Goal: Information Seeking & Learning: Find specific fact

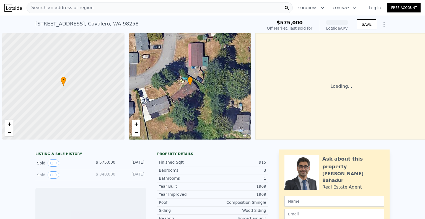
scroll to position [0, 2]
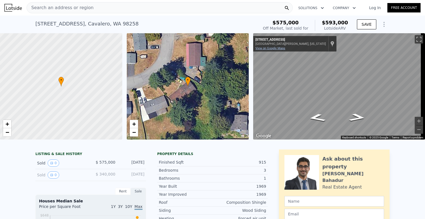
click at [278, 48] on link "View on Google Maps" at bounding box center [270, 48] width 30 height 4
drag, startPoint x: 29, startPoint y: 24, endPoint x: 68, endPoint y: 23, distance: 39.6
click at [68, 23] on div "[STREET_ADDRESS] Sold [DATE] for $575k (~ARV $593k ) $575,000 Off Market, last …" at bounding box center [212, 24] width 425 height 18
click at [144, 7] on div "Search an address or region" at bounding box center [160, 7] width 266 height 11
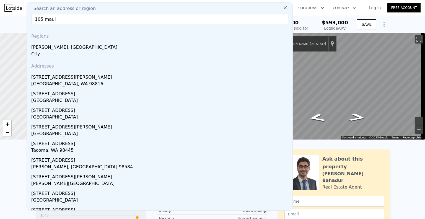
click at [44, 18] on input "105 maul" at bounding box center [159, 19] width 257 height 10
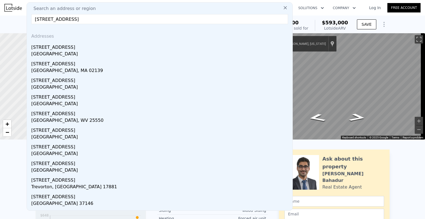
type input "105 pleasant [PERSON_NAME]"
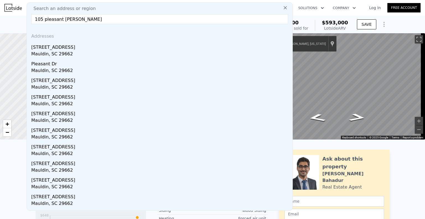
click at [56, 54] on div "Mauldin, SC 29662" at bounding box center [160, 55] width 259 height 8
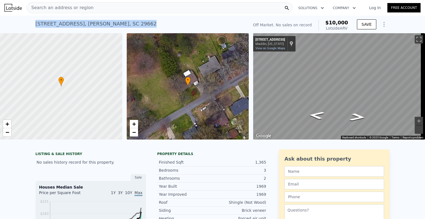
drag, startPoint x: 118, startPoint y: 22, endPoint x: 29, endPoint y: 25, distance: 89.1
click at [29, 25] on div "[STREET_ADDRESS][PERSON_NAME] No sales on record (~ARV $10k ) Off Market. No sa…" at bounding box center [212, 24] width 425 height 18
